Goal: Task Accomplishment & Management: Manage account settings

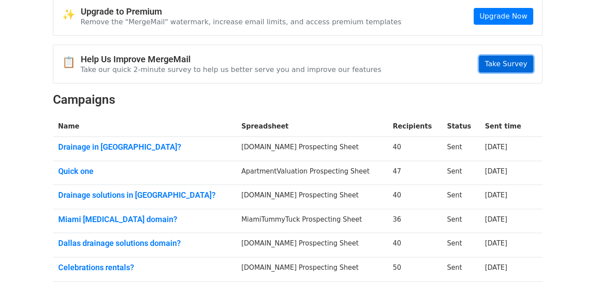
click at [515, 66] on link "Take Survey" at bounding box center [506, 64] width 54 height 17
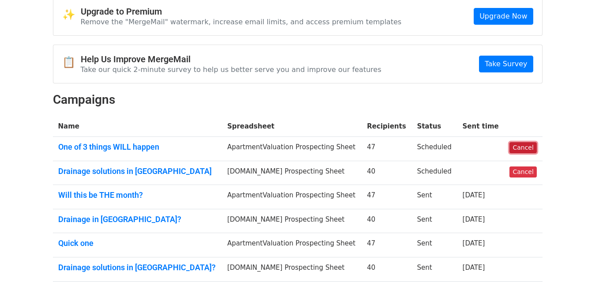
click at [517, 146] on link "Cancel" at bounding box center [523, 147] width 27 height 11
